Goal: Obtain resource: Download file/media

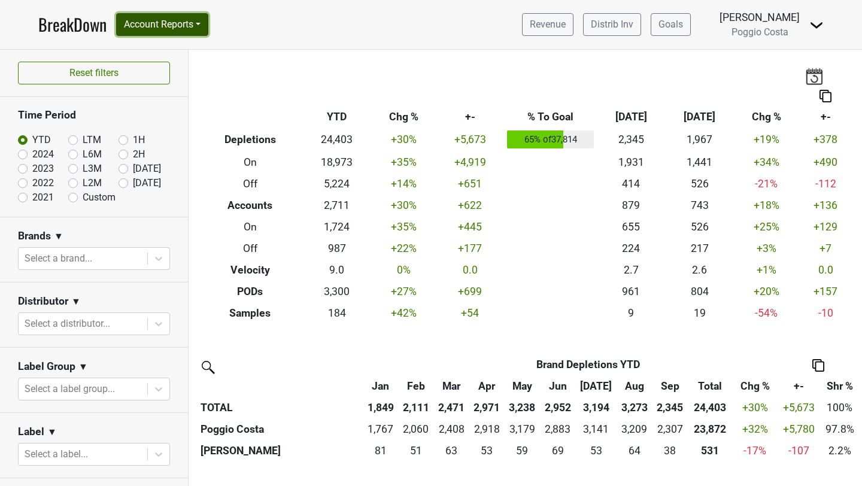
click at [162, 29] on button "Account Reports" at bounding box center [162, 24] width 92 height 23
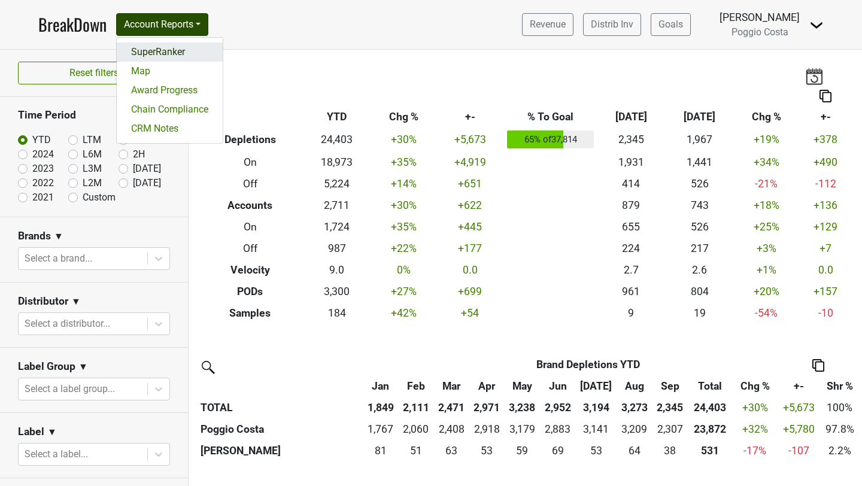
click at [173, 50] on link "SuperRanker" at bounding box center [170, 51] width 106 height 19
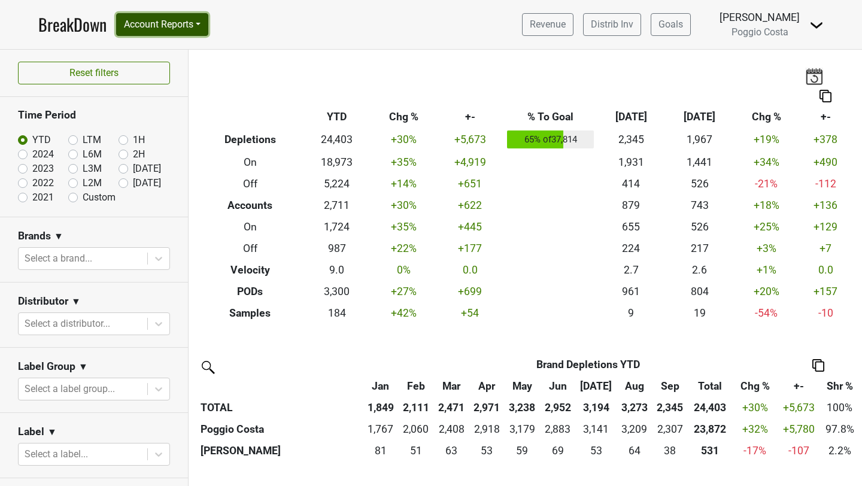
click at [183, 29] on button "Account Reports" at bounding box center [162, 24] width 92 height 23
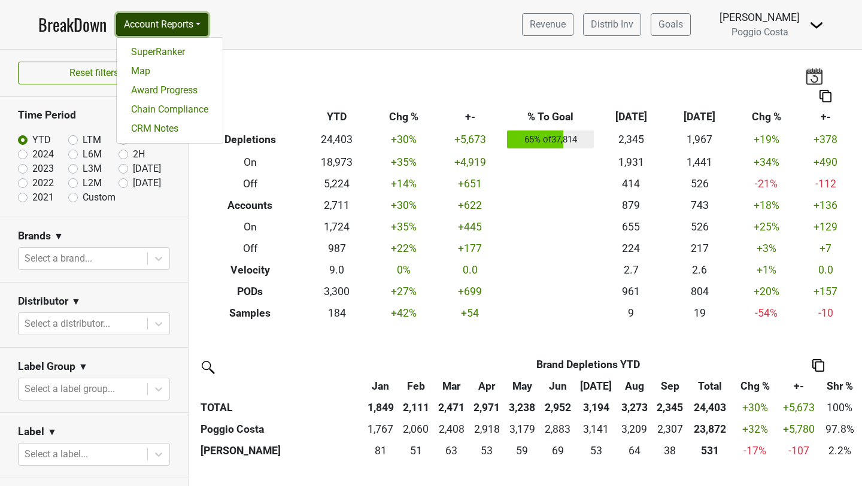
click at [183, 29] on button "Account Reports" at bounding box center [162, 24] width 92 height 23
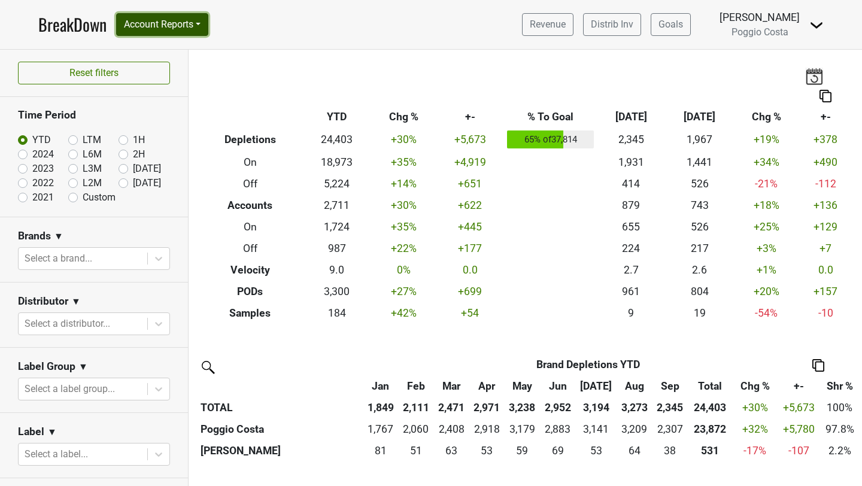
click at [188, 31] on button "Account Reports" at bounding box center [162, 24] width 92 height 23
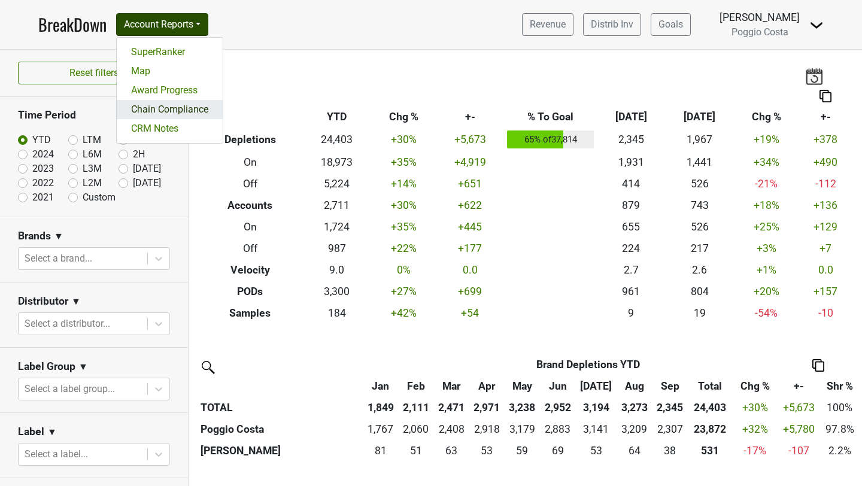
click at [166, 103] on link "Chain Compliance" at bounding box center [170, 109] width 106 height 19
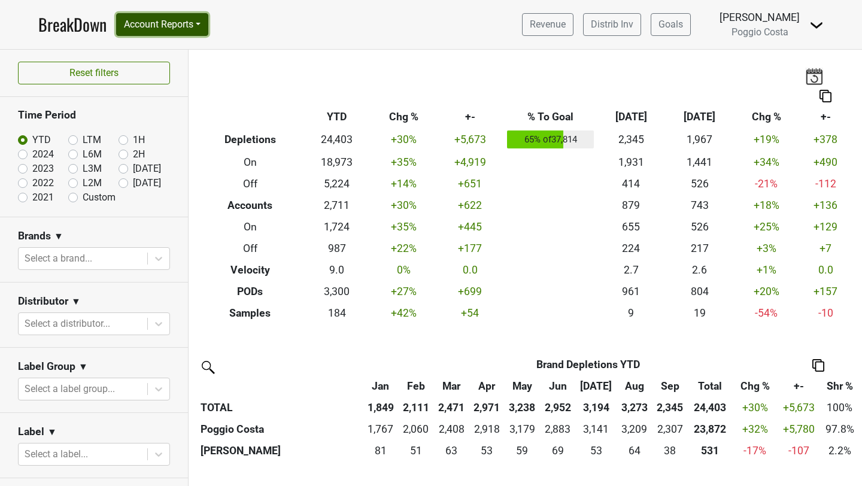
click at [168, 25] on button "Account Reports" at bounding box center [162, 24] width 92 height 23
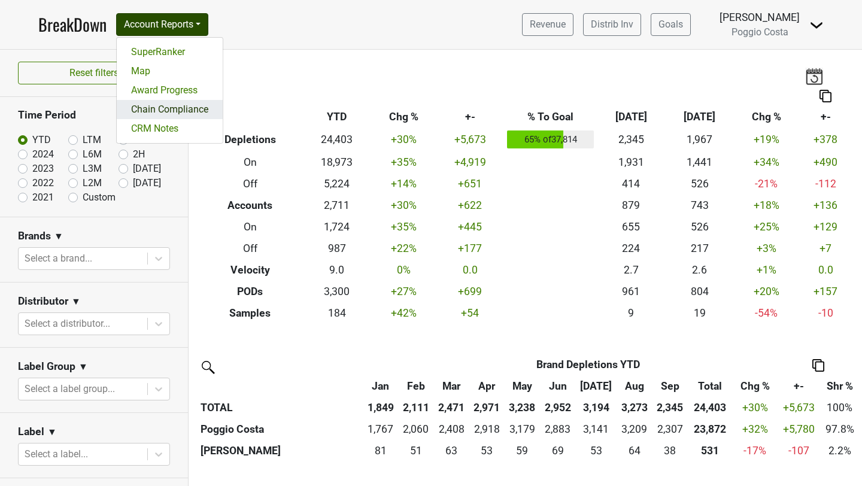
click at [163, 118] on link "Chain Compliance" at bounding box center [170, 109] width 106 height 19
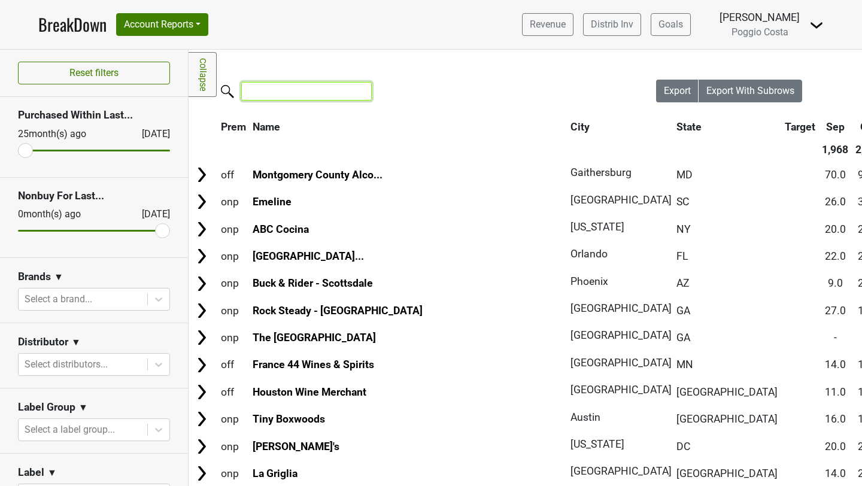
click at [327, 94] on input "search" at bounding box center [306, 91] width 130 height 19
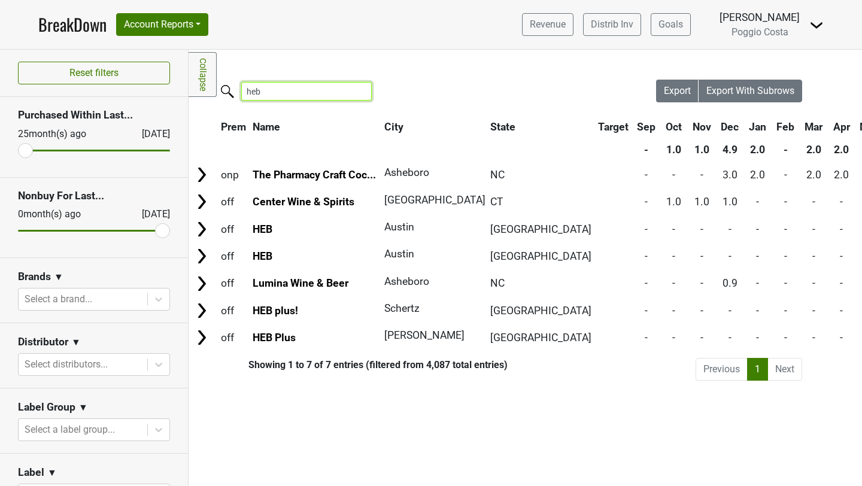
type input "heb"
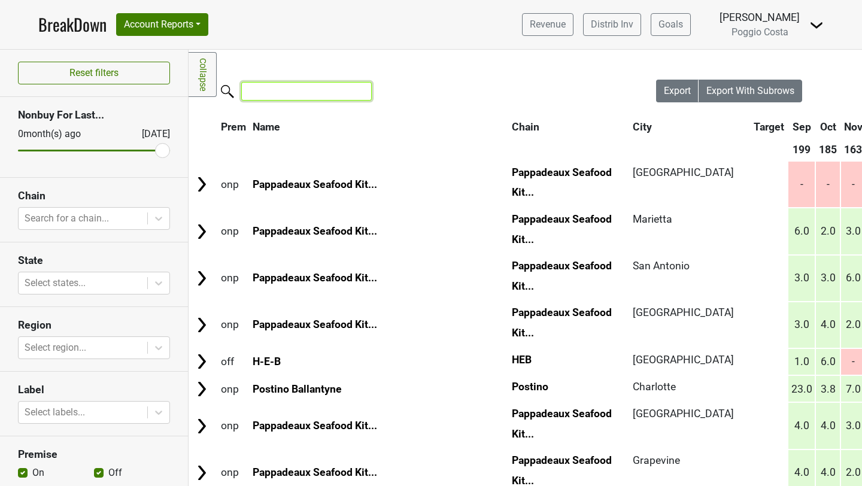
click at [276, 98] on input "search" at bounding box center [306, 91] width 130 height 19
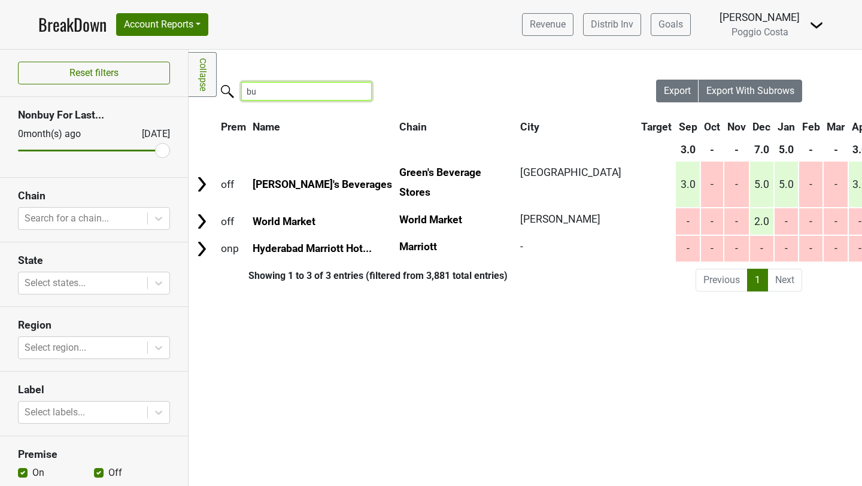
type input "b"
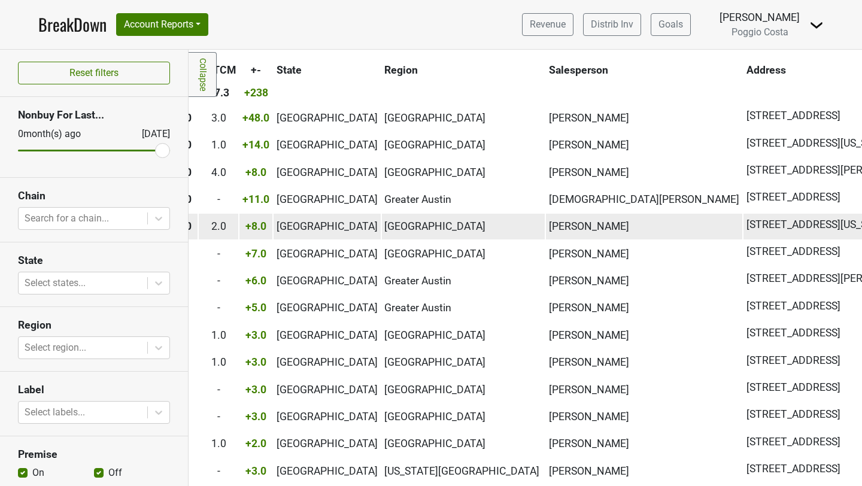
scroll to position [0, 981]
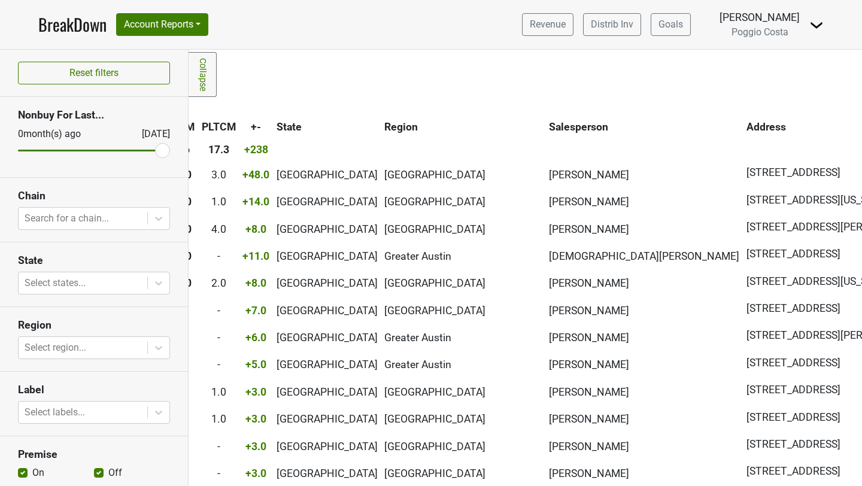
type input "heb"
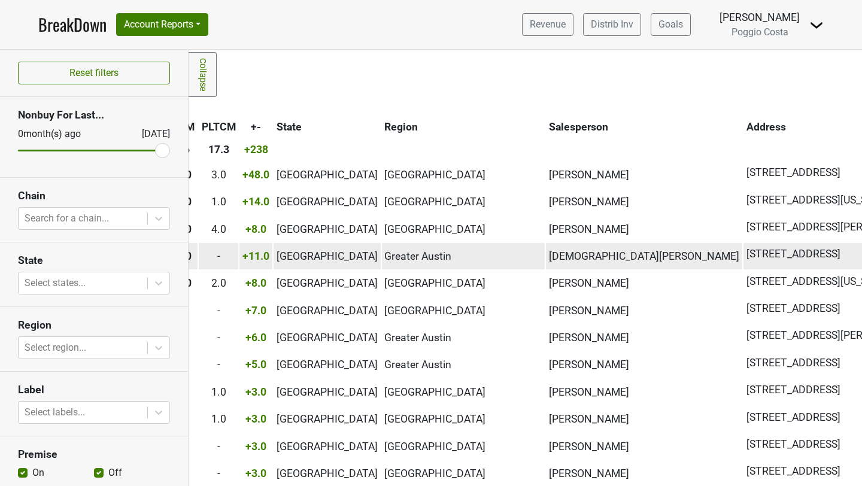
click at [549, 255] on span "[DEMOGRAPHIC_DATA][PERSON_NAME]" at bounding box center [644, 256] width 190 height 12
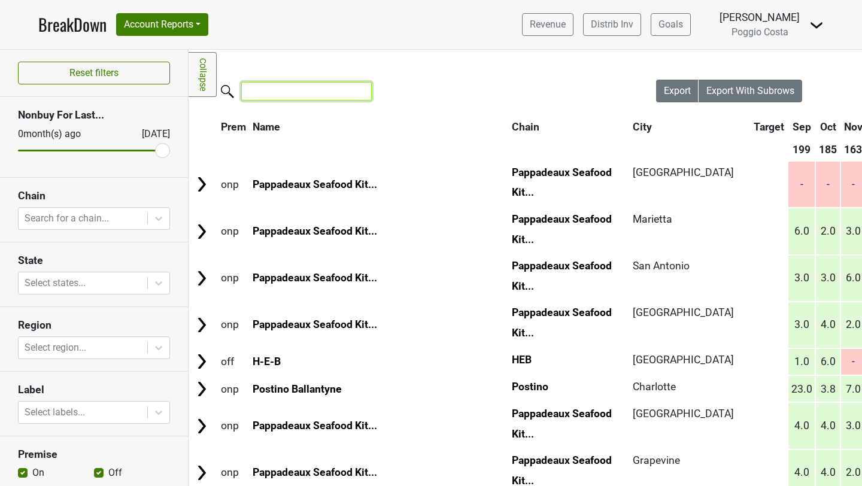
click at [271, 95] on input "search" at bounding box center [306, 91] width 130 height 19
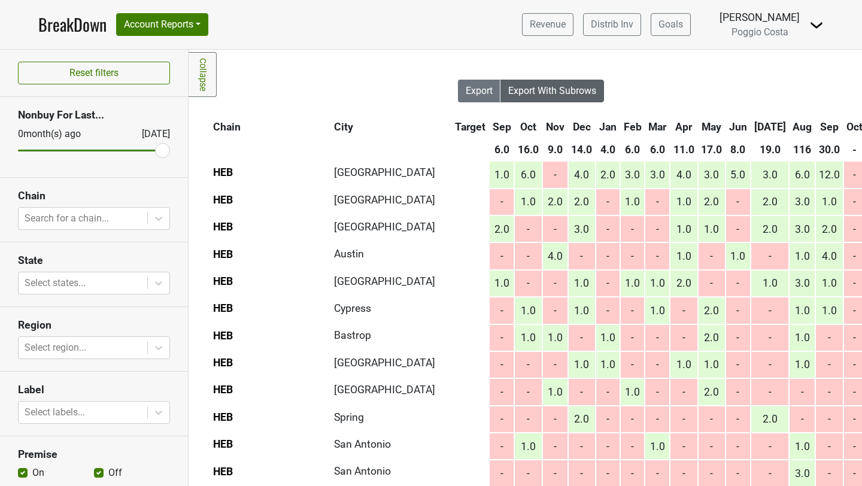
scroll to position [0, 230]
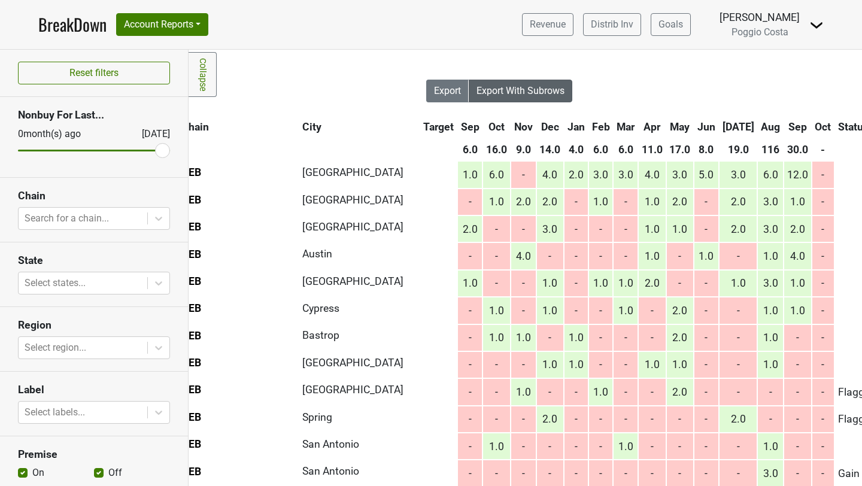
type input "heb"
click at [541, 90] on span "Export With Subrows" at bounding box center [520, 90] width 88 height 11
